Goal: Find specific page/section: Find specific page/section

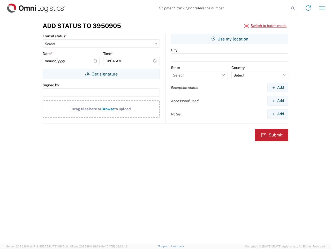
click at [222, 8] on input "search" at bounding box center [222, 8] width 134 height 10
click at [293, 8] on icon at bounding box center [293, 8] width 7 height 7
click at [309, 8] on icon at bounding box center [309, 8] width 8 height 8
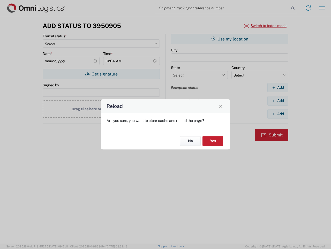
click at [266, 26] on div "Reload Are you sure, you want to clear cache and reload the page? No Yes" at bounding box center [165, 124] width 331 height 249
click at [101, 74] on div "Reload Are you sure, you want to clear cache and reload the page? No Yes" at bounding box center [165, 124] width 331 height 249
click at [230, 39] on div "Reload Are you sure, you want to clear cache and reload the page? No Yes" at bounding box center [165, 124] width 331 height 249
click at [278, 87] on div "Reload Are you sure, you want to clear cache and reload the page? No Yes" at bounding box center [165, 124] width 331 height 249
click at [278, 100] on div "Reload Are you sure, you want to clear cache and reload the page? No Yes" at bounding box center [165, 124] width 331 height 249
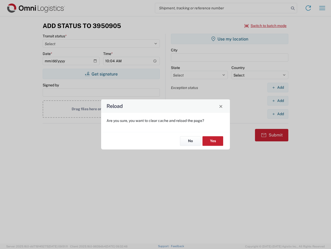
click at [278, 114] on div "Reload Are you sure, you want to clear cache and reload the page? No Yes" at bounding box center [165, 124] width 331 height 249
